Goal: Check status

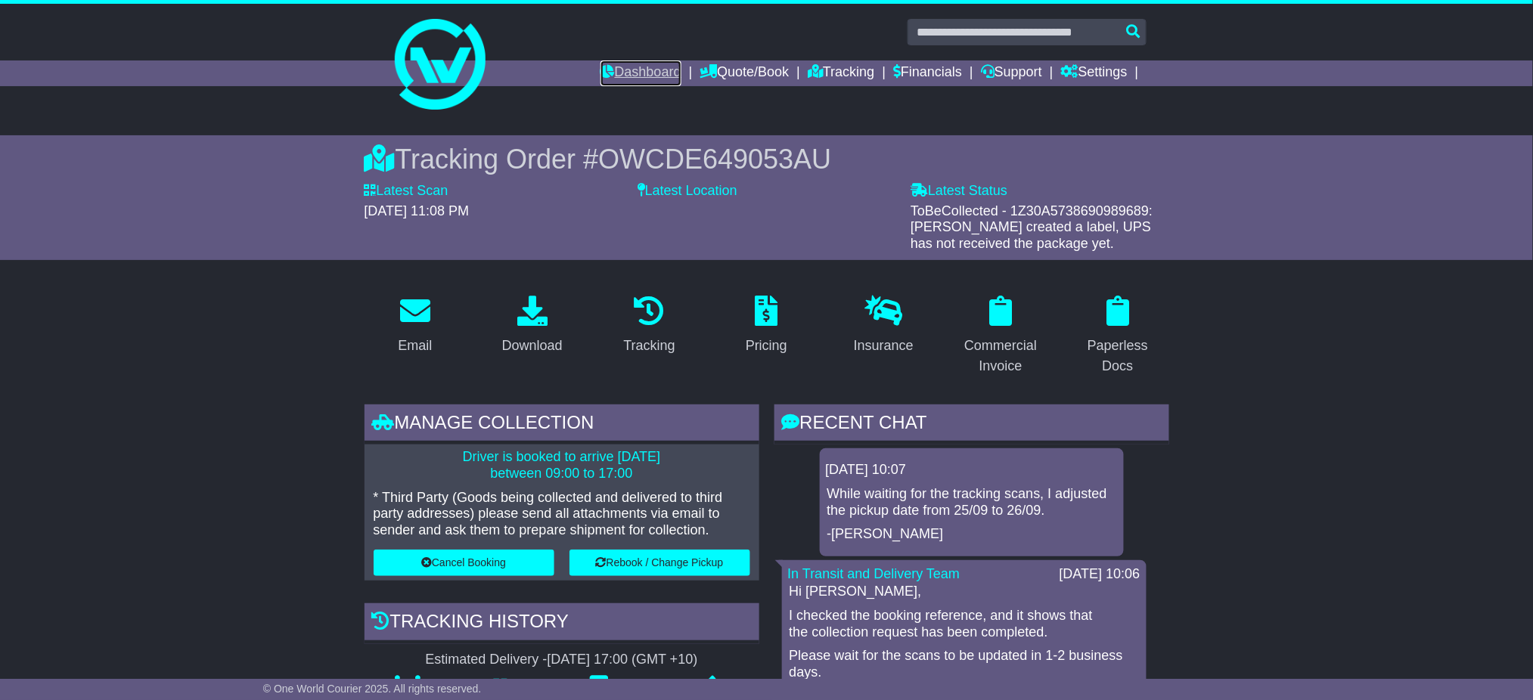
click at [628, 76] on link "Dashboard" at bounding box center [641, 74] width 81 height 26
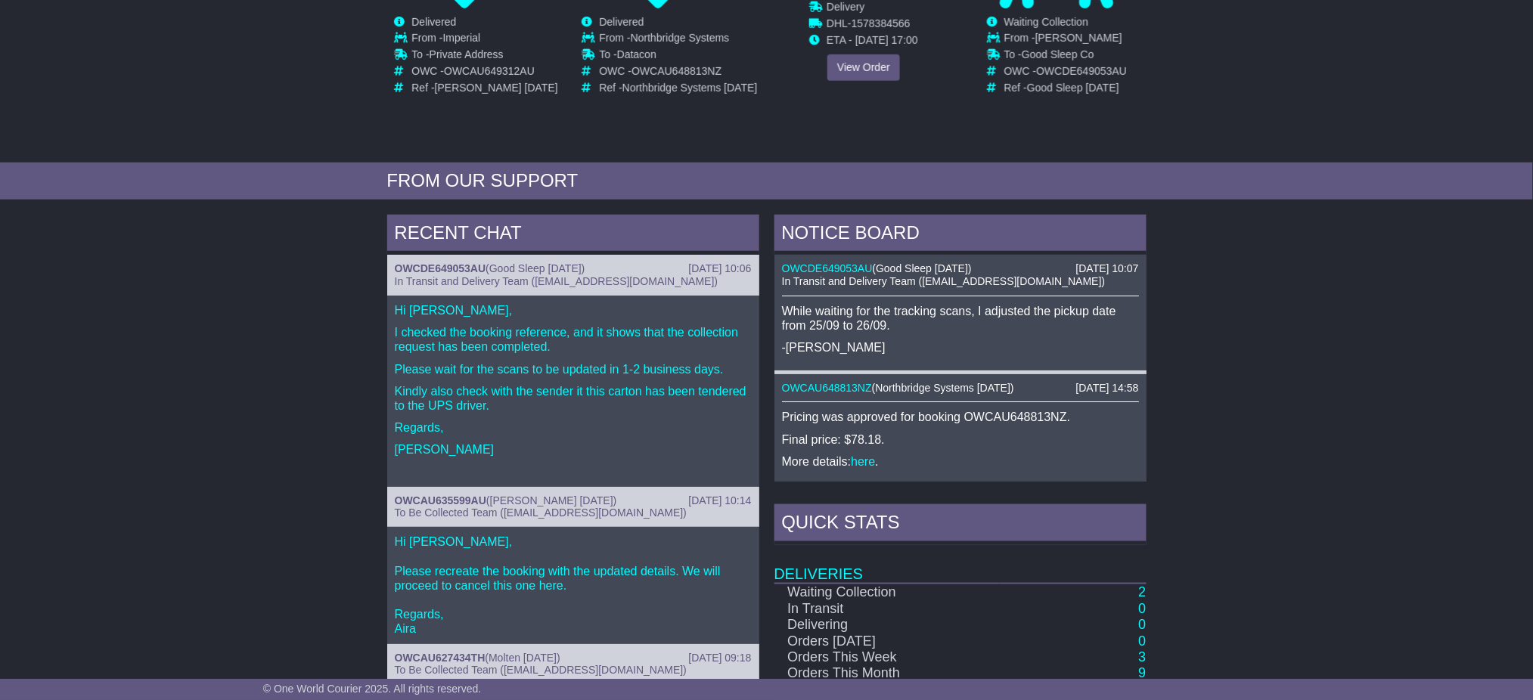
scroll to position [403, 0]
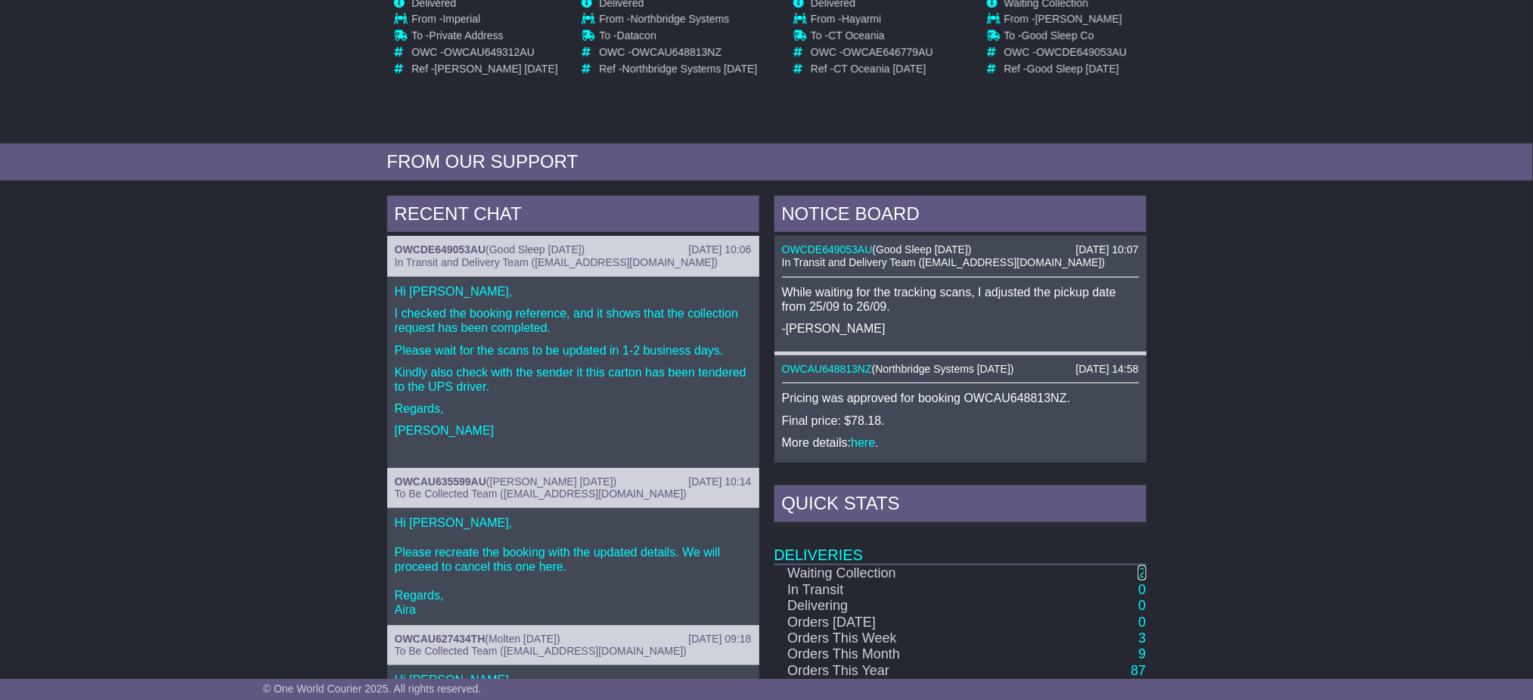
click at [1141, 566] on link "2" at bounding box center [1142, 573] width 8 height 15
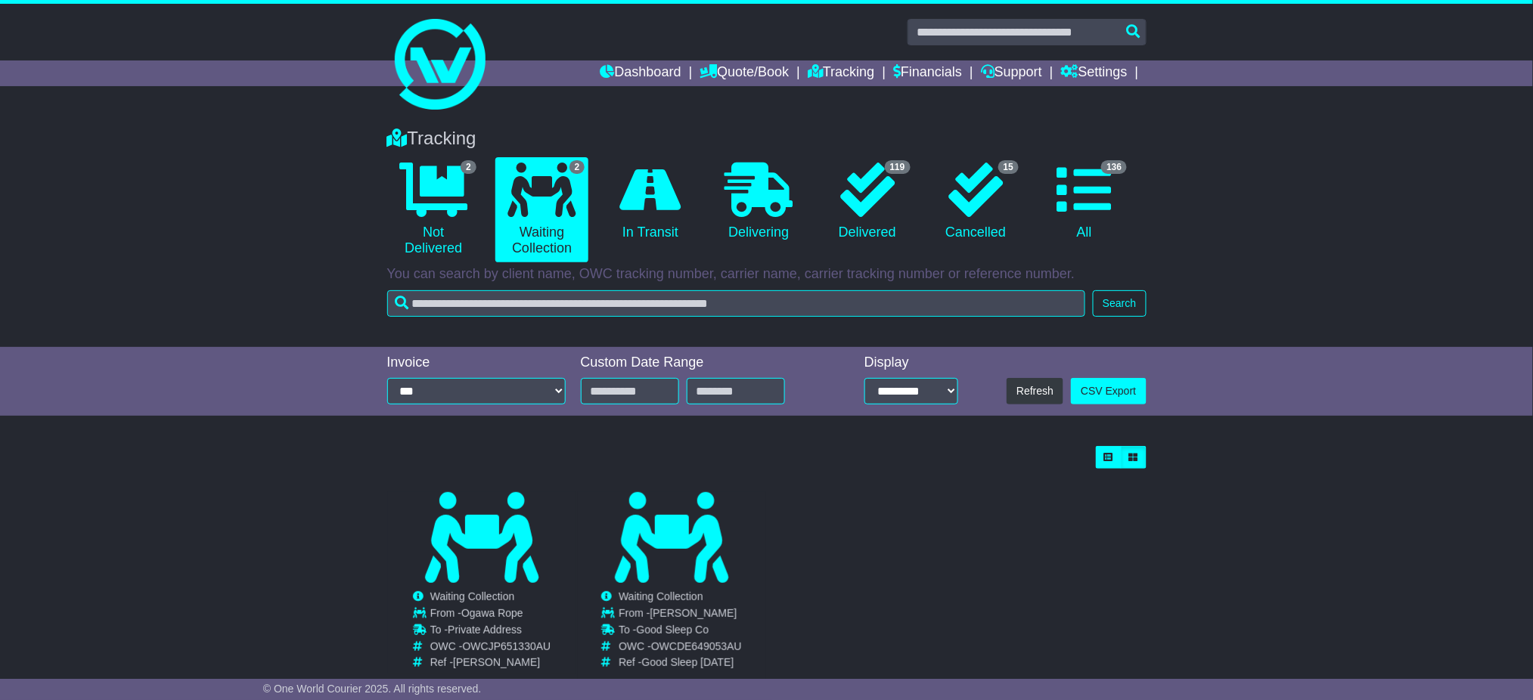
scroll to position [41, 0]
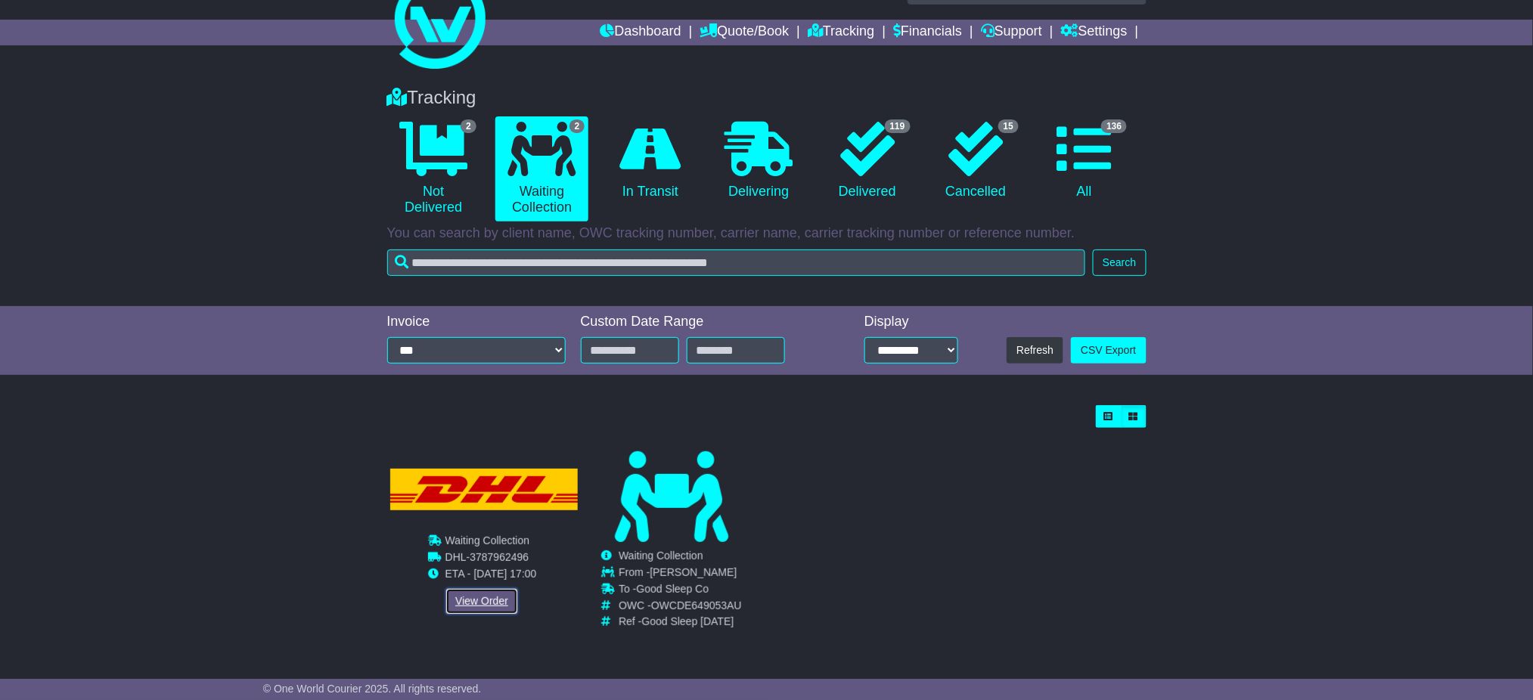
click at [492, 598] on link "View Order" at bounding box center [482, 601] width 73 height 26
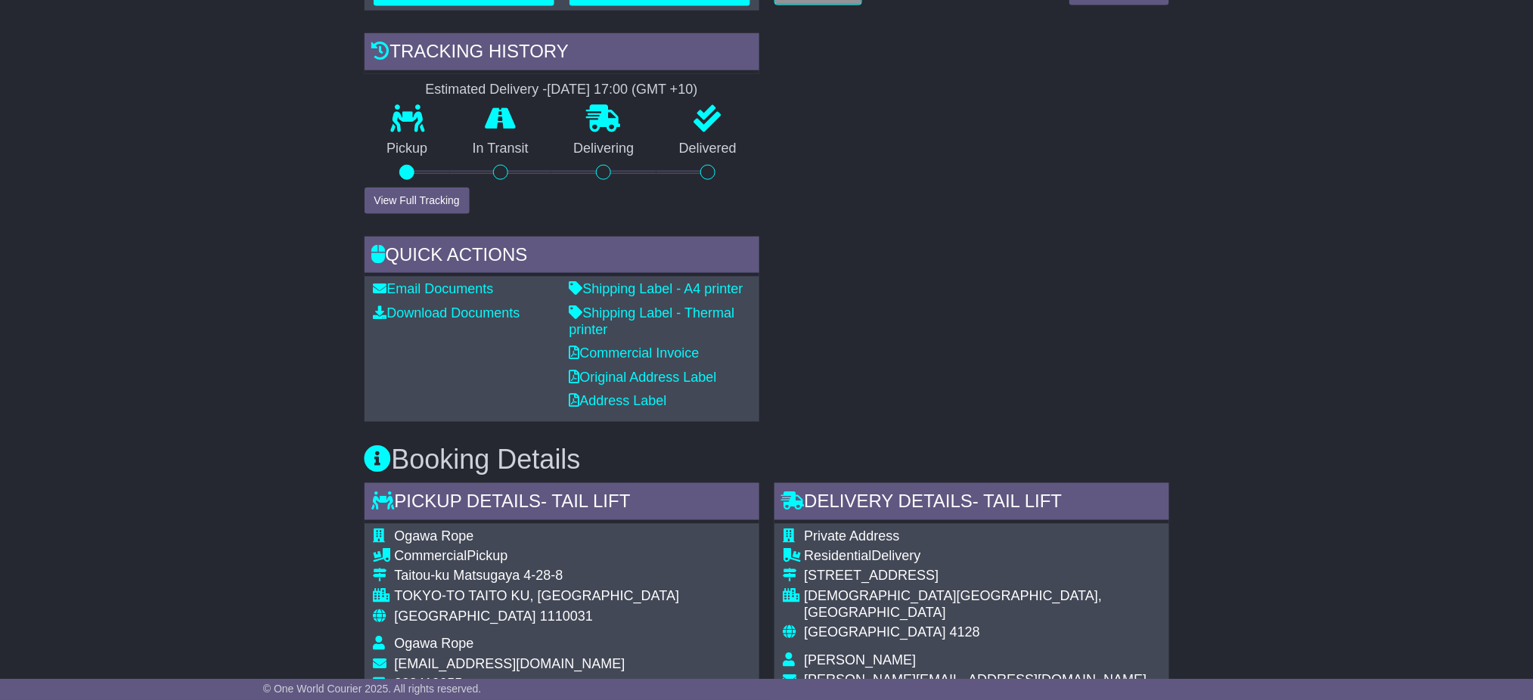
scroll to position [706, 0]
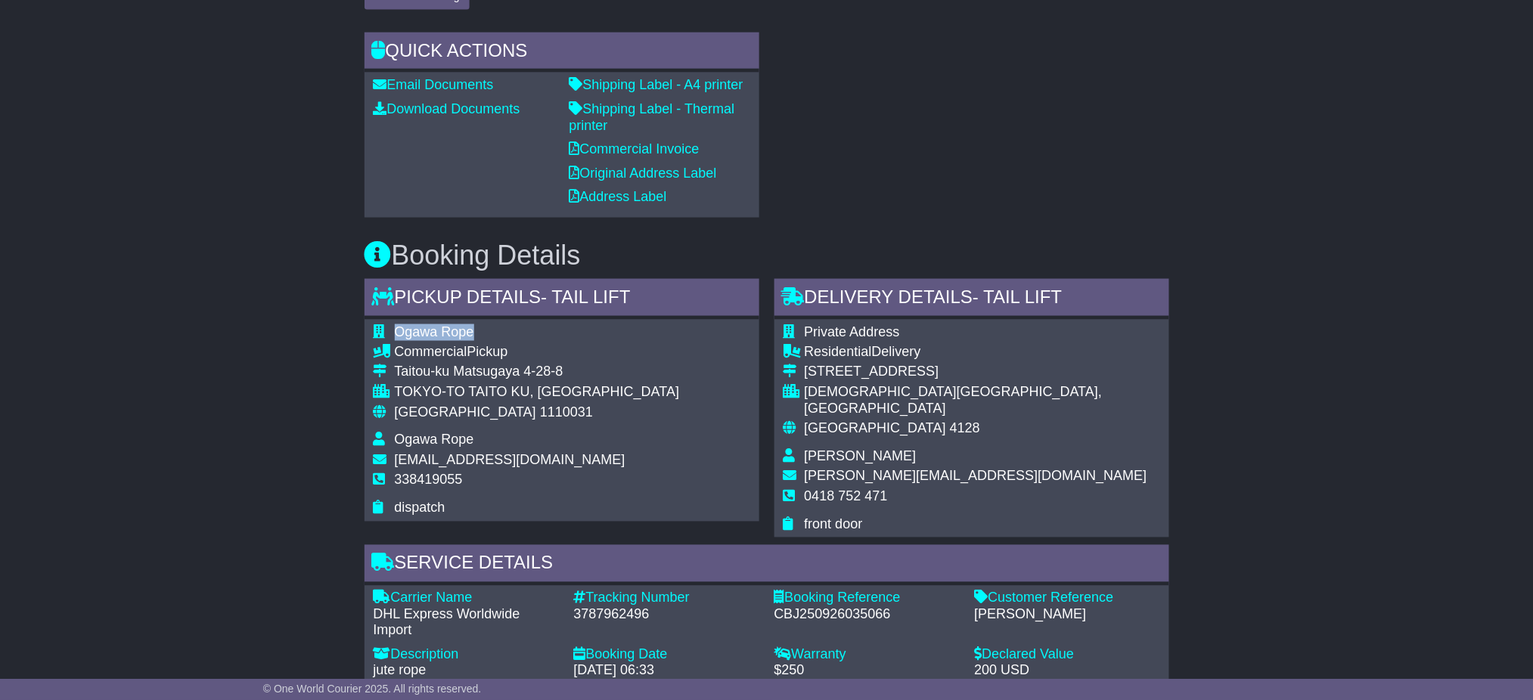
drag, startPoint x: 477, startPoint y: 326, endPoint x: 398, endPoint y: 323, distance: 79.5
click at [398, 324] on td "Ogawa Rope" at bounding box center [537, 334] width 285 height 20
drag, startPoint x: 412, startPoint y: 321, endPoint x: 373, endPoint y: 340, distance: 44.0
click at [373, 340] on div "Ogawa Rope Commercial Pickup Taitou-ku Matsugaya 4-28-8 TOKYO-TO TAITO KU, Toky…" at bounding box center [562, 420] width 395 height 201
drag, startPoint x: 477, startPoint y: 328, endPoint x: 396, endPoint y: 331, distance: 81.7
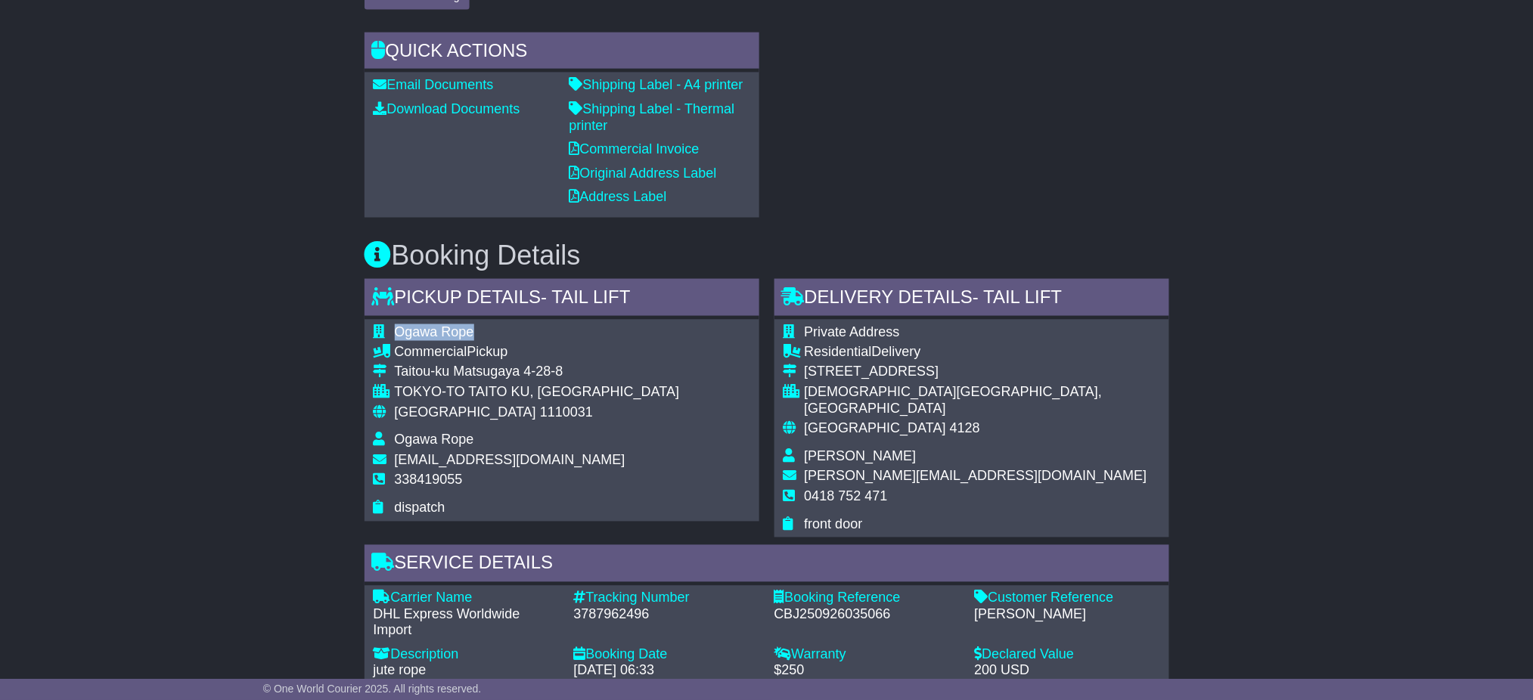
click at [396, 331] on td "Ogawa Rope" at bounding box center [537, 334] width 285 height 20
copy span "Ogawa Rope"
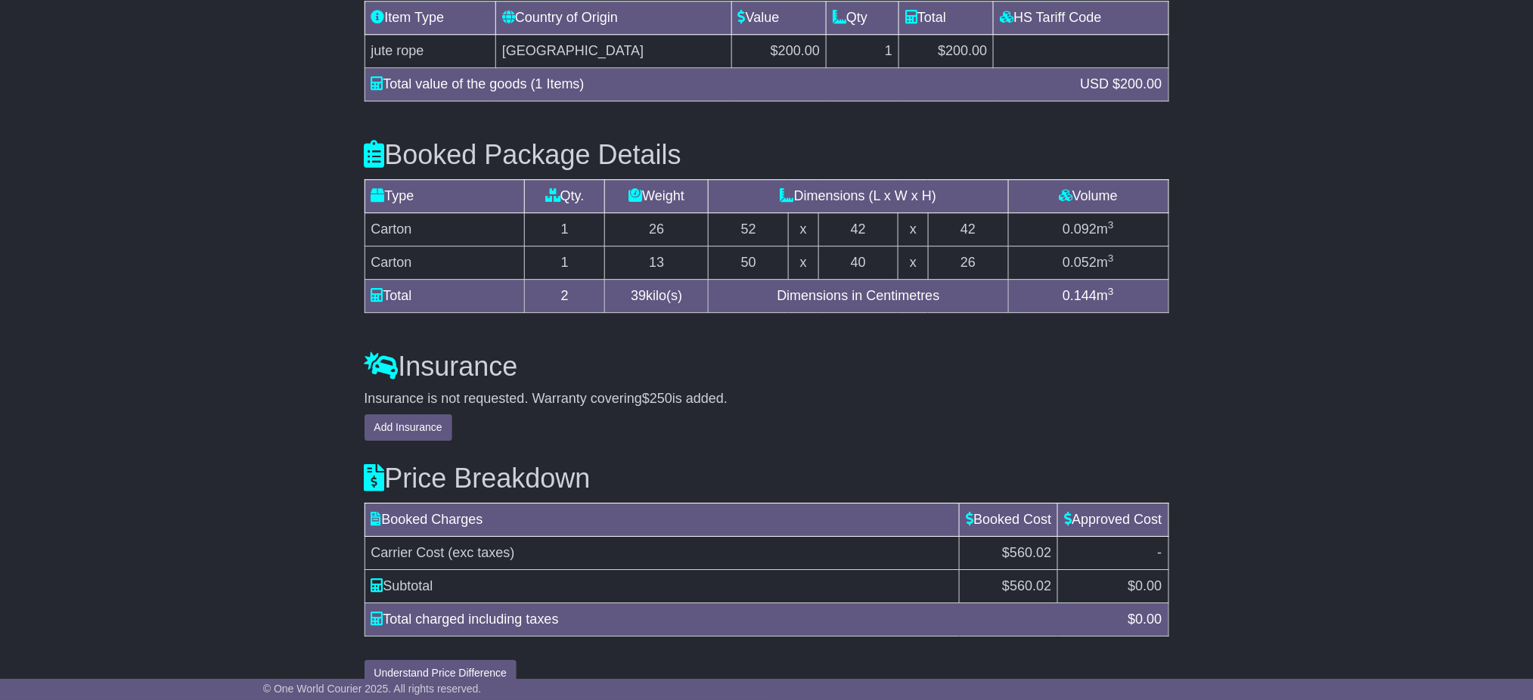
scroll to position [1526, 0]
